Goal: Transaction & Acquisition: Purchase product/service

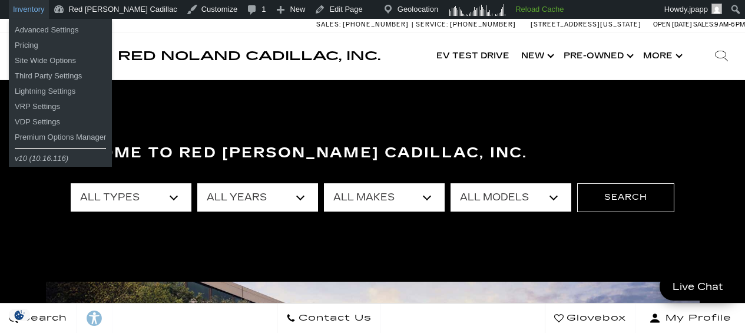
click at [34, 11] on link "Inventory" at bounding box center [29, 9] width 40 height 19
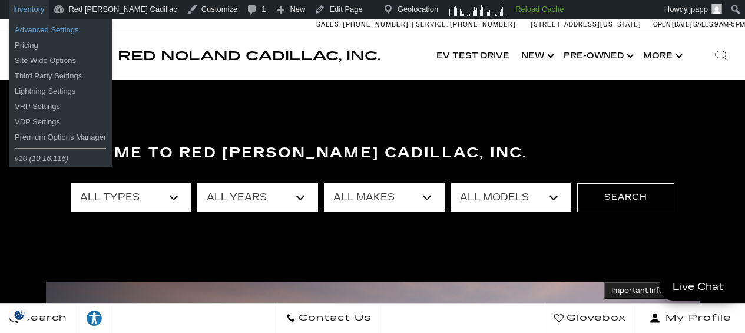
click at [33, 28] on link "Advanced Settings" at bounding box center [60, 29] width 103 height 15
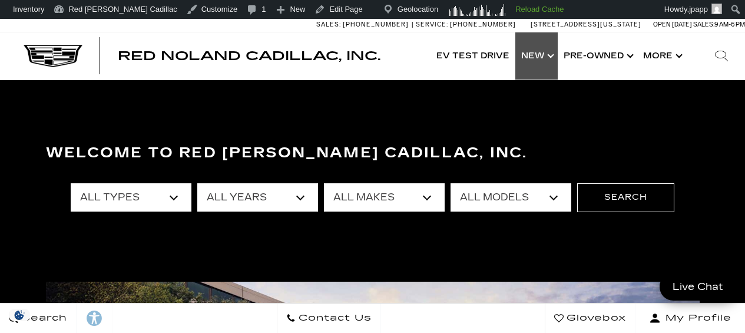
click at [537, 60] on link "Show New" at bounding box center [536, 55] width 42 height 47
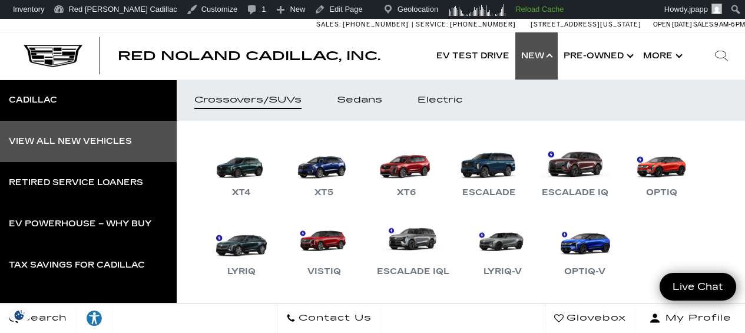
click at [91, 139] on div "View All New Vehicles" at bounding box center [70, 141] width 123 height 8
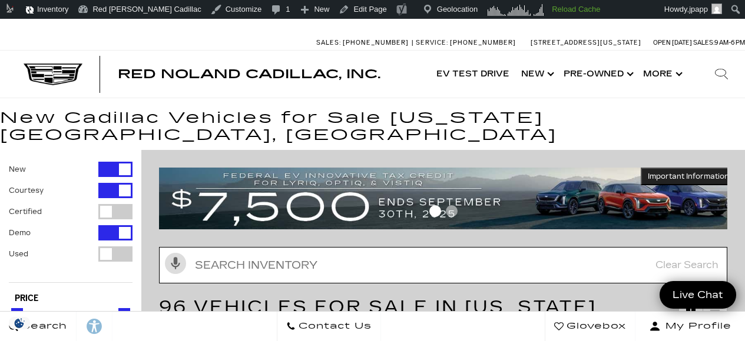
click at [265, 247] on input "text" at bounding box center [443, 265] width 568 height 36
paste input "[US_VEHICLE_IDENTIFICATION_NUMBER]"
type input "[US_VEHICLE_IDENTIFICATION_NUMBER]"
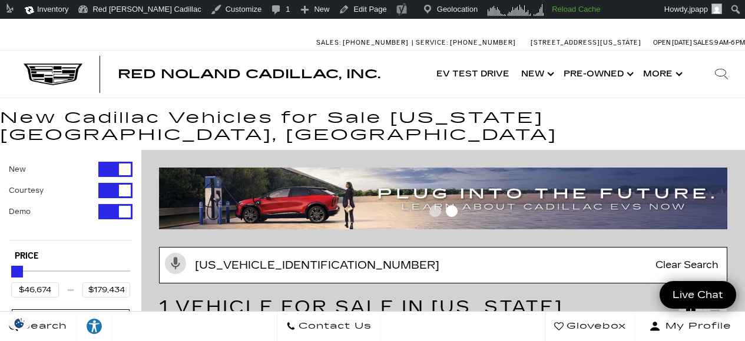
type input "$61,446"
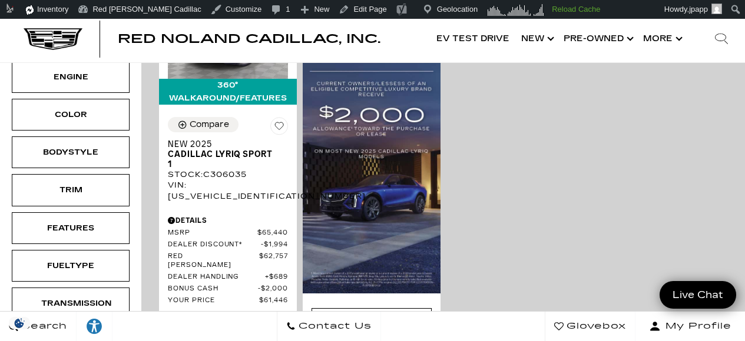
scroll to position [407, 0]
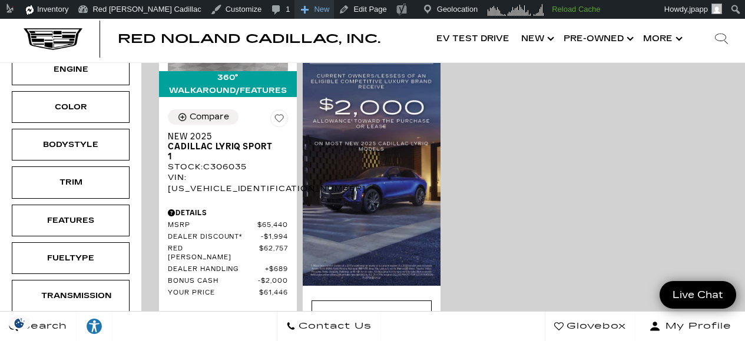
type input "[US_VEHICLE_IDENTIFICATION_NUMBER]"
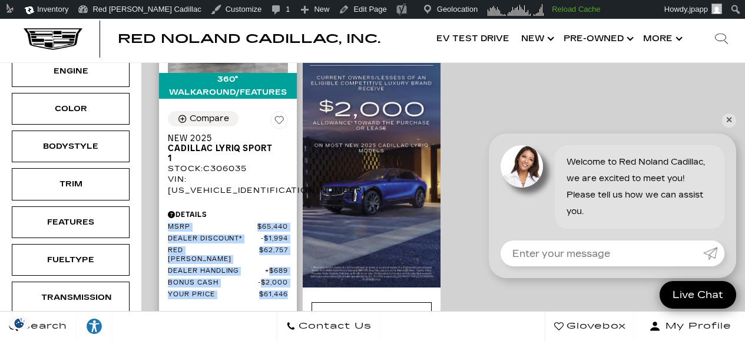
drag, startPoint x: 164, startPoint y: 190, endPoint x: 292, endPoint y: 254, distance: 143.7
copy div "MSRP $65,440 Dealer Discount* $1,994 Red Noland Price $62,757 Dealer Handling $…"
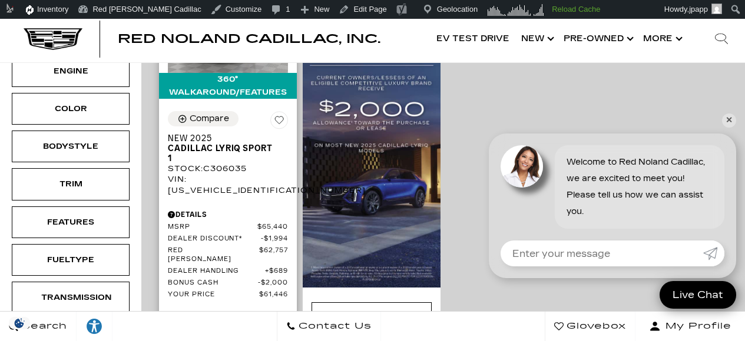
click at [227, 174] on div "VIN: 1GYKPURL0SZ306035" at bounding box center [228, 184] width 120 height 21
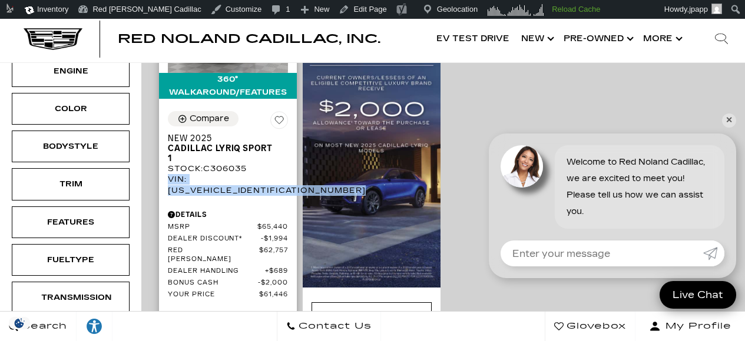
click at [227, 174] on div "VIN: 1GYKPURL0SZ306035" at bounding box center [228, 184] width 120 height 21
copy div "VIN: 1GYKPURL0SZ306035"
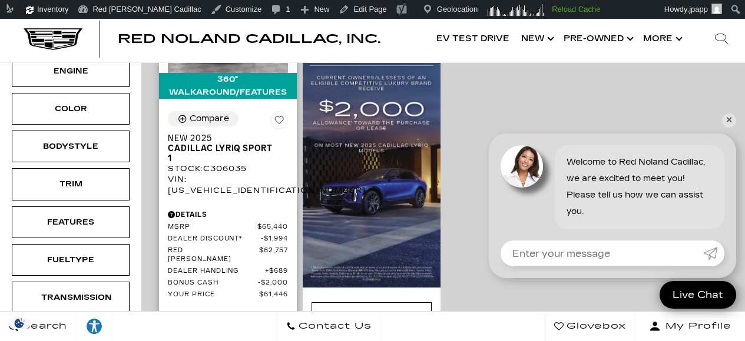
click at [230, 174] on div "VIN: 1GYKPURL0SZ306035" at bounding box center [228, 184] width 120 height 21
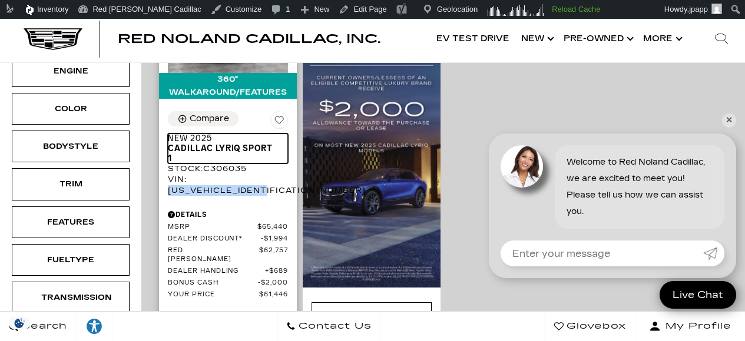
click at [230, 134] on span "New 2025" at bounding box center [223, 139] width 111 height 10
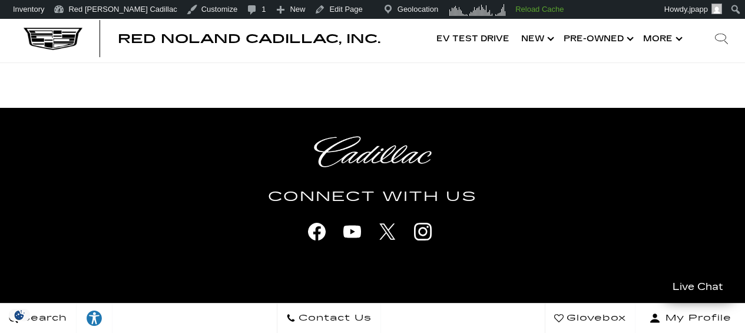
scroll to position [3219, 0]
